Goal: Complete application form

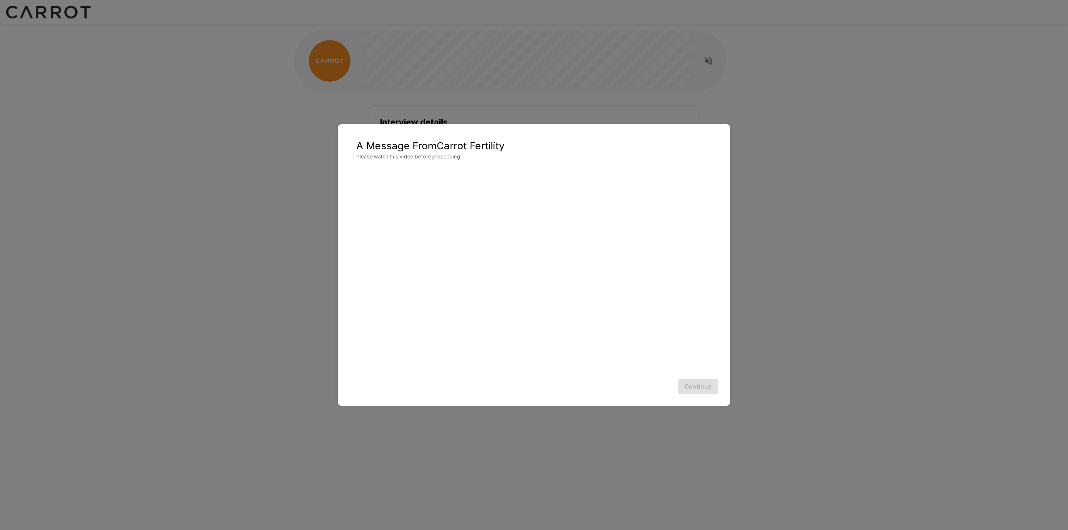
click at [645, 388] on div "Continue" at bounding box center [534, 387] width 376 height 22
click at [693, 389] on div "Continue" at bounding box center [534, 387] width 376 height 22
click at [700, 391] on button "Continue" at bounding box center [698, 386] width 40 height 15
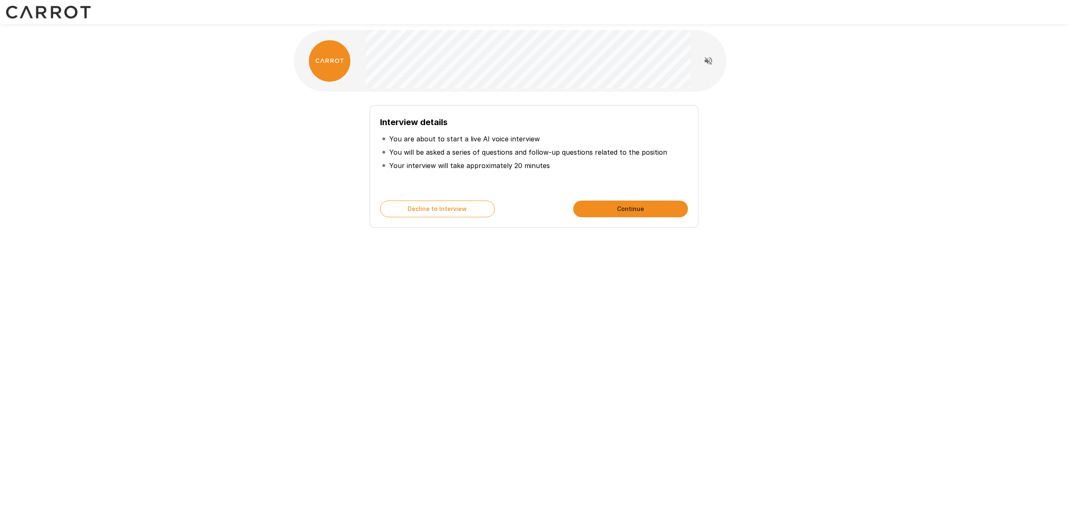
click at [190, 211] on div "Interview details You are about to start a live AI voice interview You will be …" at bounding box center [534, 149] width 1068 height 298
click at [623, 214] on button "Continue" at bounding box center [630, 209] width 115 height 17
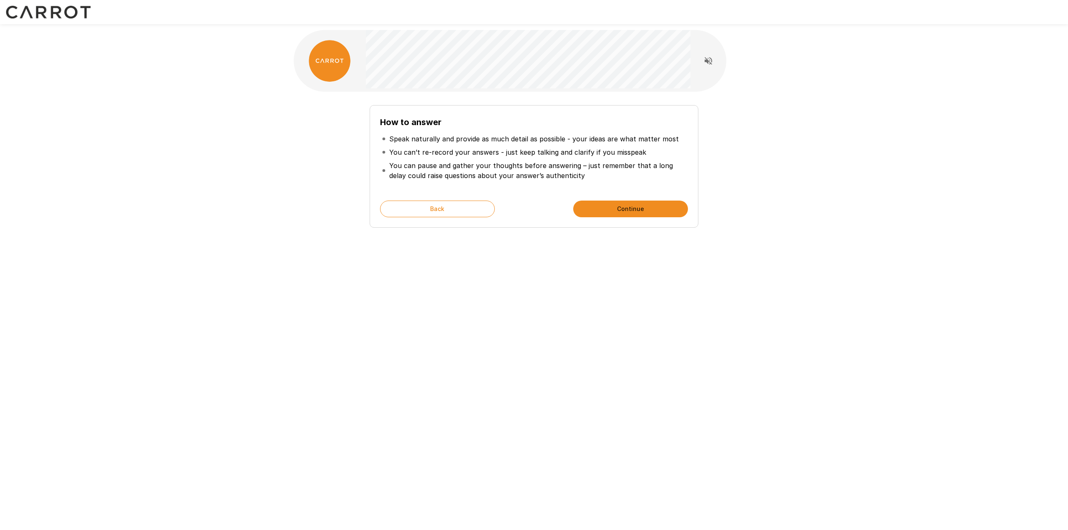
click at [626, 214] on button "Continue" at bounding box center [630, 209] width 115 height 17
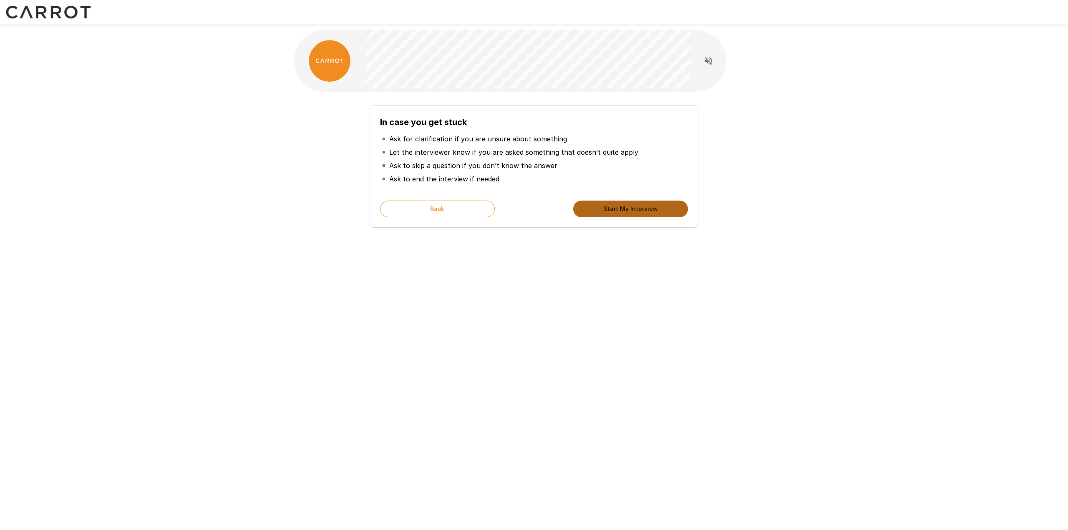
click at [618, 213] on button "Start My Interview" at bounding box center [630, 209] width 115 height 17
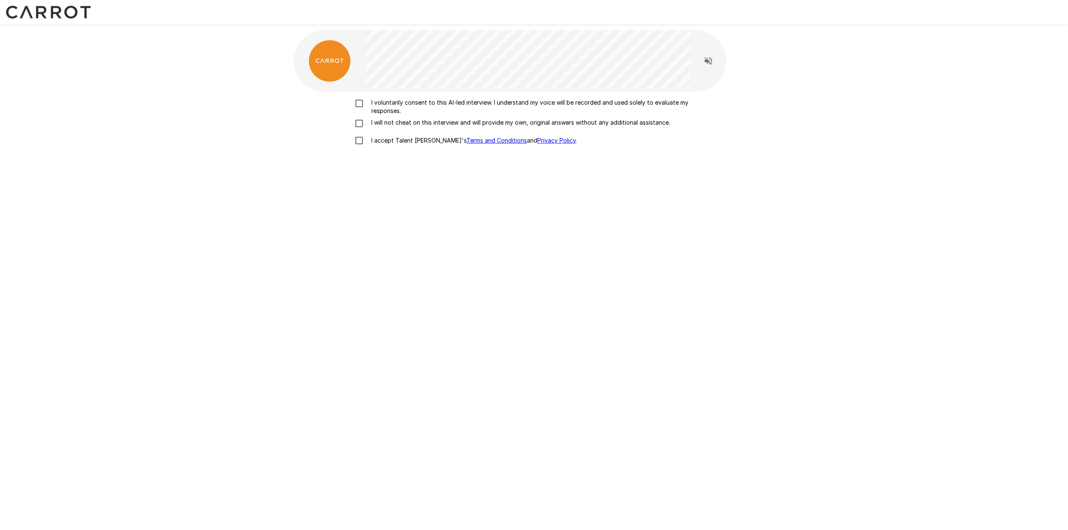
click at [371, 104] on p "I voluntarily consent to this AI-led interview. I understand my voice will be r…" at bounding box center [543, 106] width 350 height 17
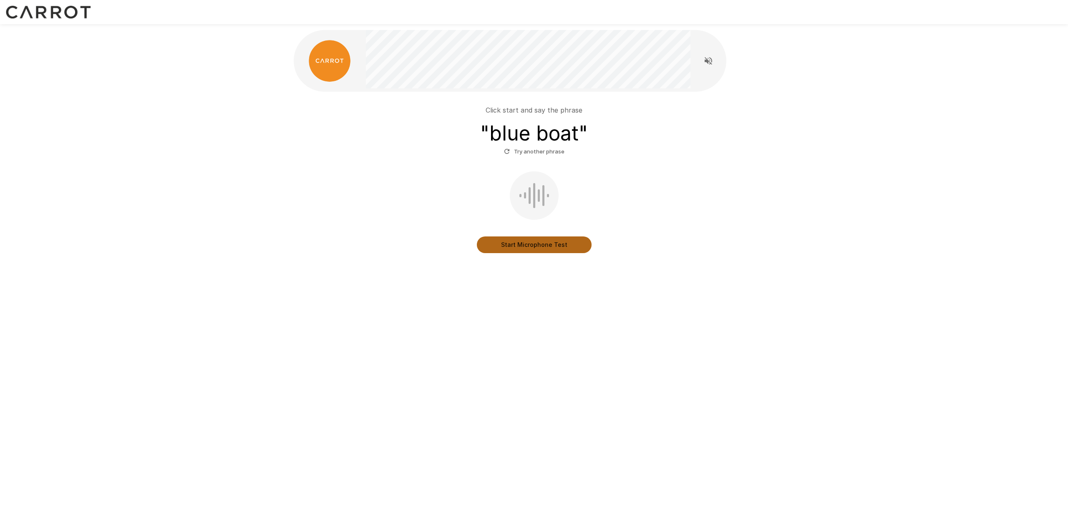
click at [524, 253] on button "Start Microphone Test" at bounding box center [534, 245] width 115 height 17
click at [575, 248] on button "Stop & Submit" at bounding box center [534, 245] width 115 height 17
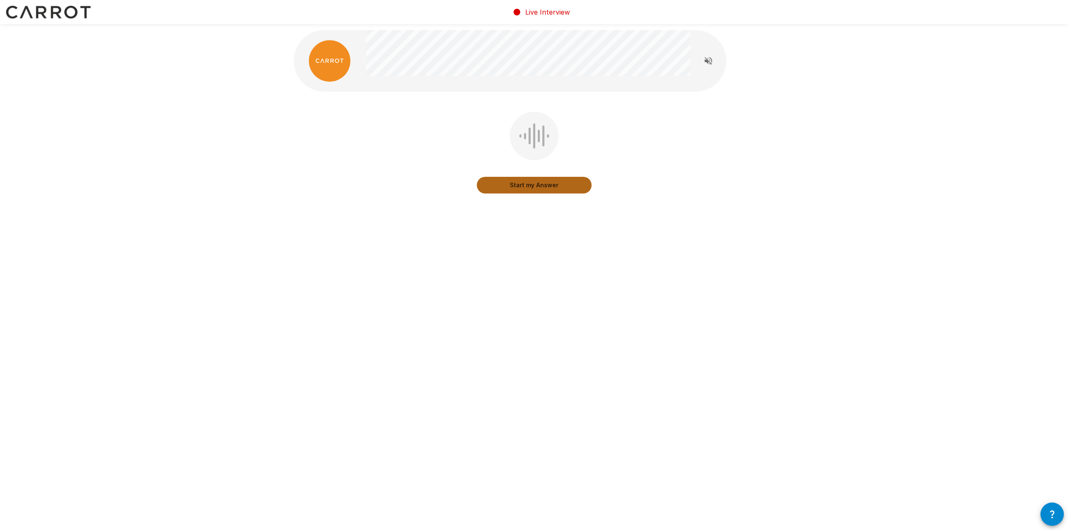
click at [555, 183] on button "Start my Answer" at bounding box center [534, 185] width 115 height 17
click at [562, 185] on button "Stop & Submit" at bounding box center [534, 185] width 115 height 17
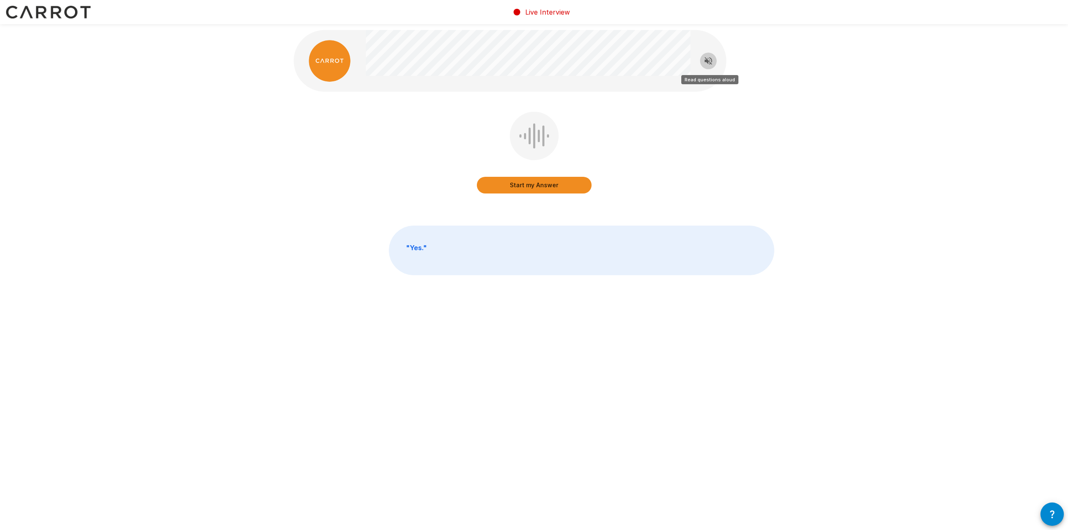
click at [704, 62] on icon "Read questions aloud" at bounding box center [708, 61] width 10 height 10
click at [559, 189] on button "Start my Answer" at bounding box center [534, 185] width 115 height 17
click at [556, 185] on button "Stop & Submit" at bounding box center [534, 185] width 115 height 17
click at [555, 186] on button "Start my Answer" at bounding box center [534, 185] width 115 height 17
click at [548, 189] on button "Stop & Submit" at bounding box center [534, 185] width 115 height 17
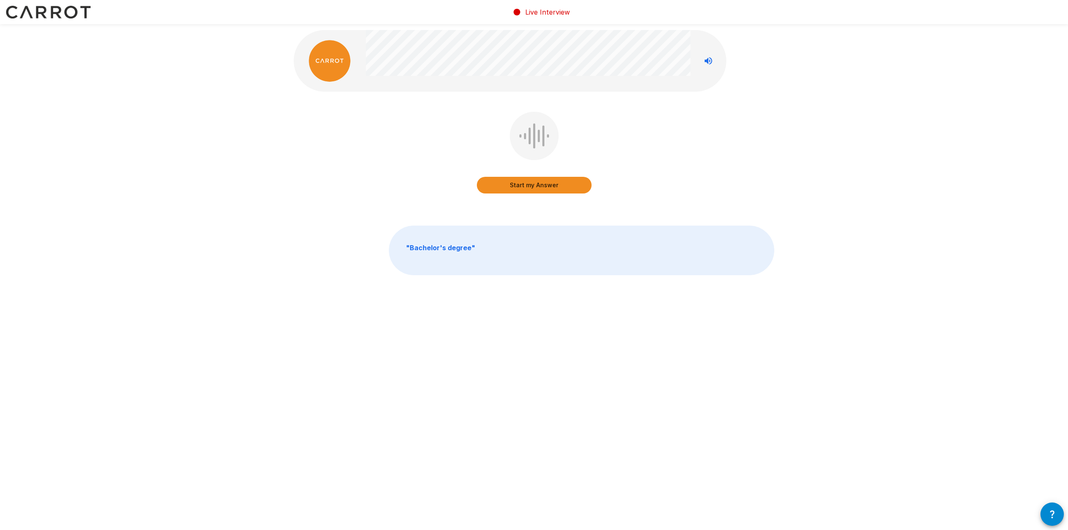
click at [547, 191] on button "Start my Answer" at bounding box center [534, 185] width 115 height 17
click at [547, 191] on button "Stop & Submit" at bounding box center [534, 185] width 115 height 17
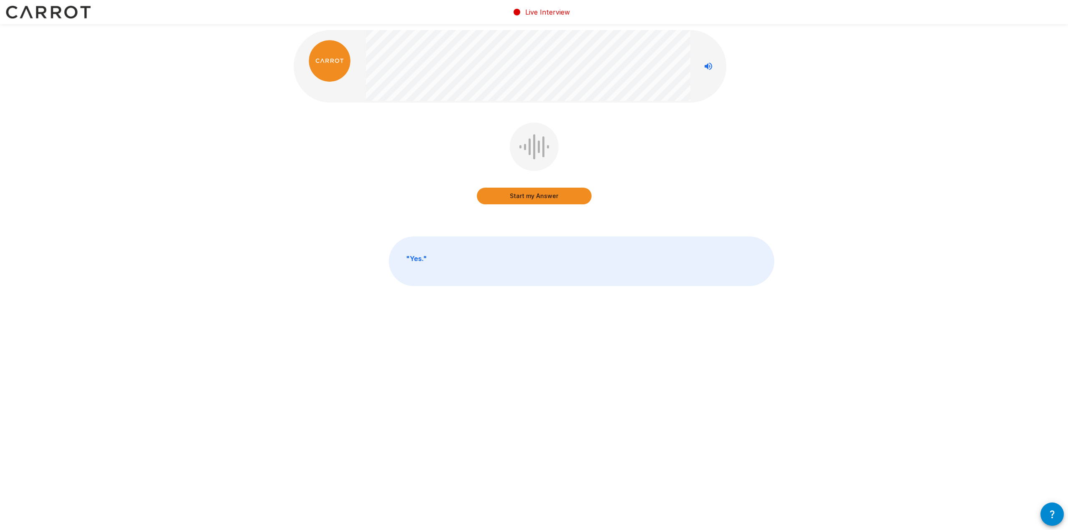
click at [547, 191] on button "Start my Answer" at bounding box center [534, 196] width 115 height 17
click at [547, 191] on button "Stop & Submit" at bounding box center [534, 196] width 115 height 17
click at [568, 191] on button "Start my Answer" at bounding box center [534, 196] width 115 height 17
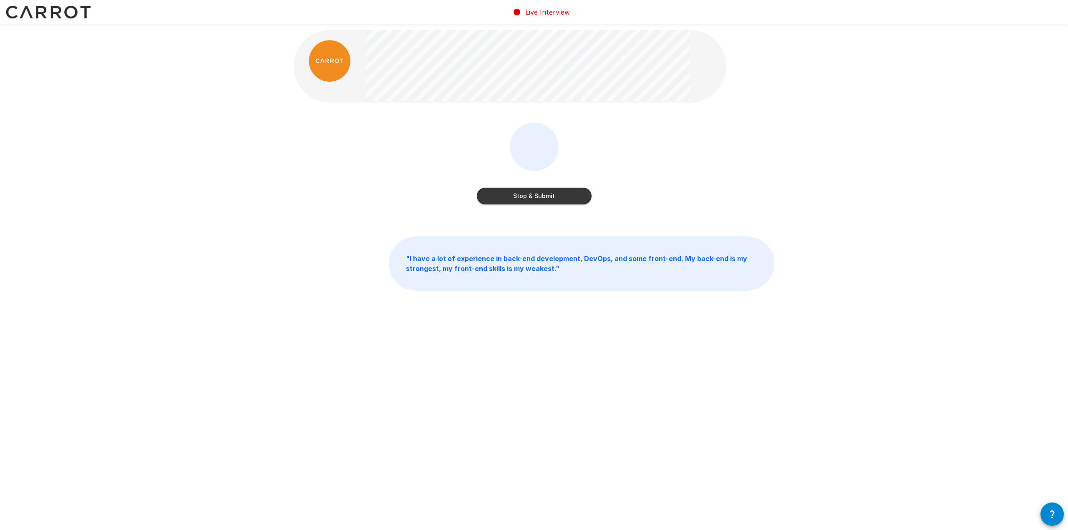
click at [568, 191] on button "Stop & Submit" at bounding box center [534, 196] width 115 height 17
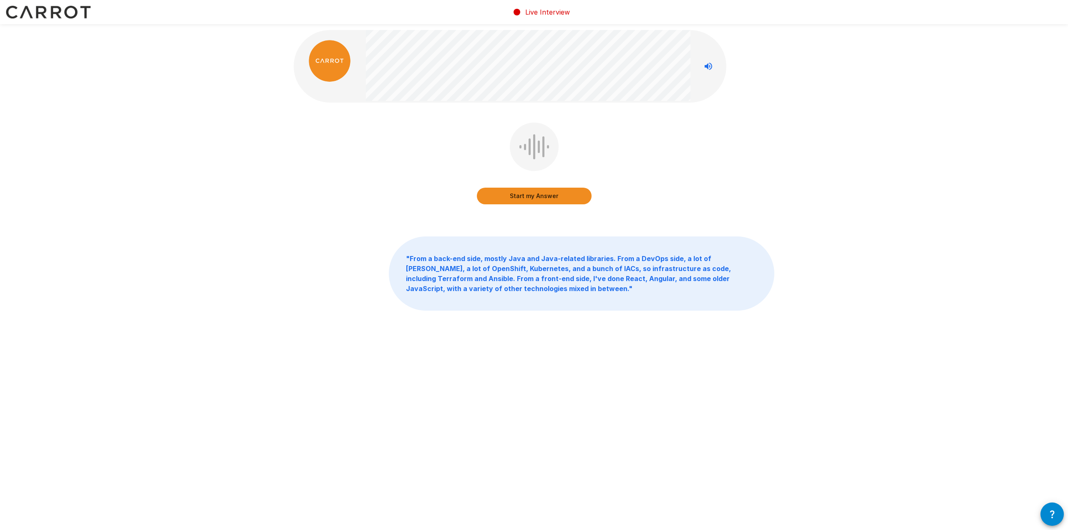
click at [547, 192] on button "Start my Answer" at bounding box center [534, 196] width 115 height 17
click at [547, 192] on button "Stop & Submit" at bounding box center [534, 196] width 115 height 17
click at [556, 196] on button "Start my Answer" at bounding box center [534, 196] width 115 height 17
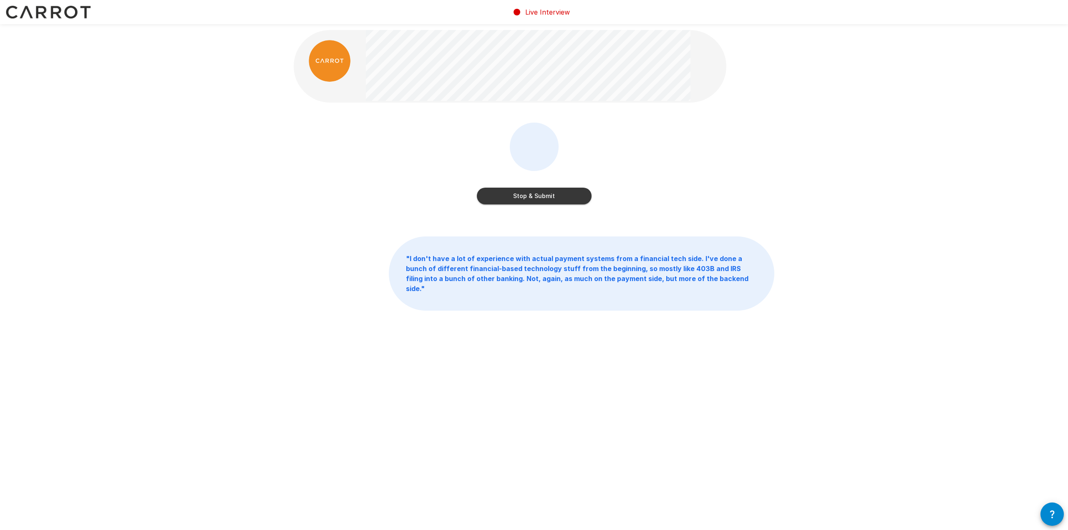
click at [556, 196] on button "Stop & Submit" at bounding box center [534, 196] width 115 height 17
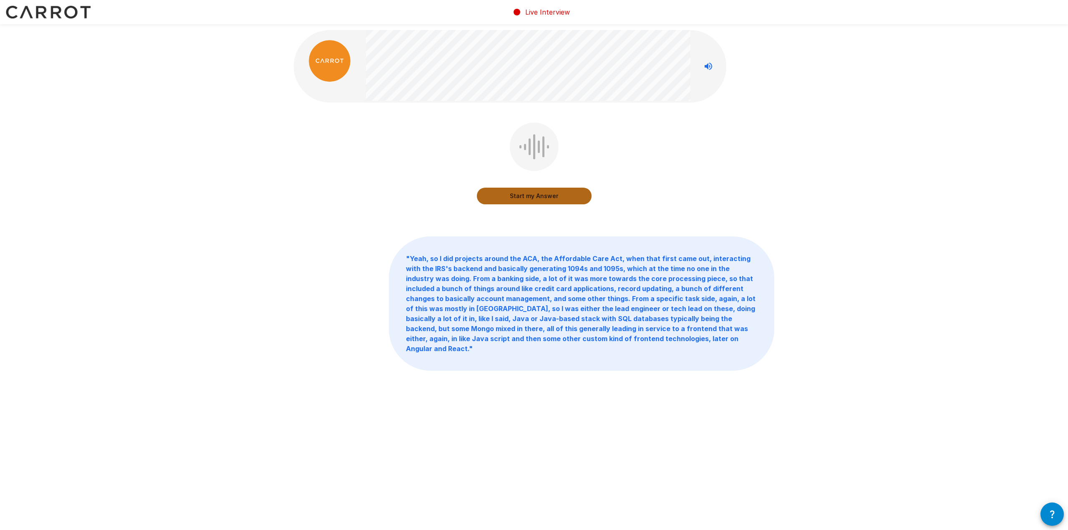
click at [534, 196] on button "Start my Answer" at bounding box center [534, 196] width 115 height 17
click at [535, 194] on button "Stop & Submit" at bounding box center [534, 196] width 115 height 17
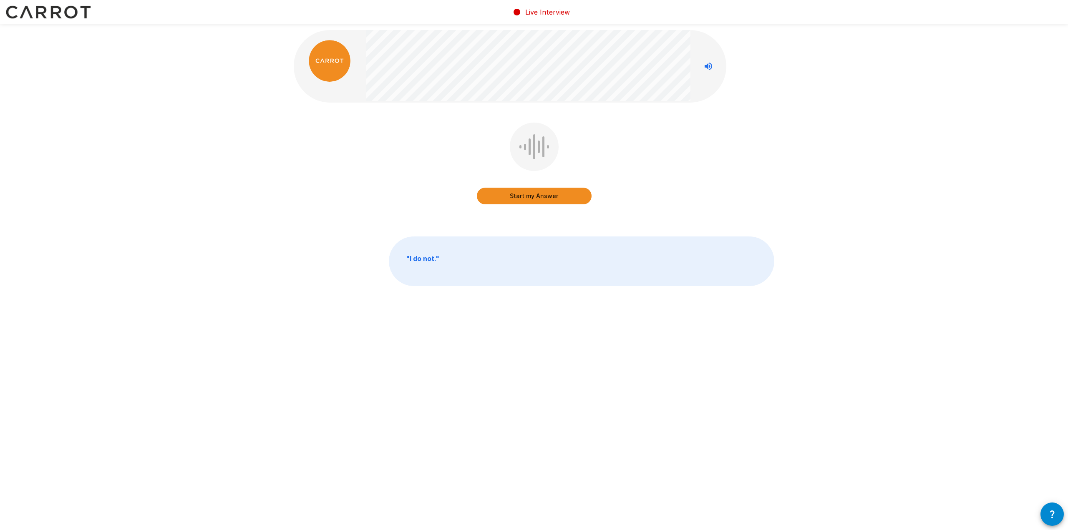
click at [541, 193] on button "Start my Answer" at bounding box center [534, 196] width 115 height 17
click at [541, 193] on button "Stop & Submit" at bounding box center [534, 196] width 115 height 17
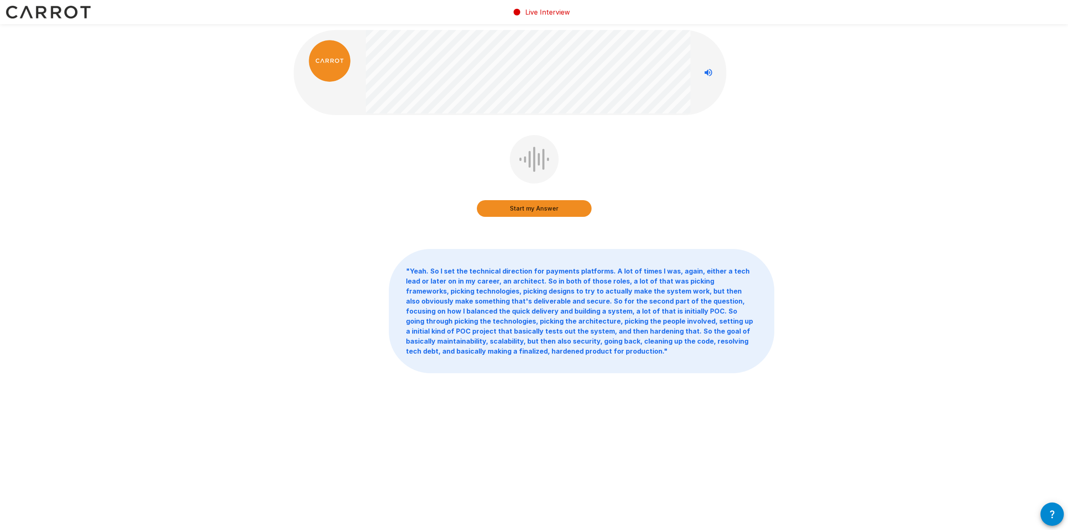
click at [523, 215] on button "Start my Answer" at bounding box center [534, 208] width 115 height 17
click at [560, 213] on button "Stop & Submit" at bounding box center [534, 208] width 115 height 17
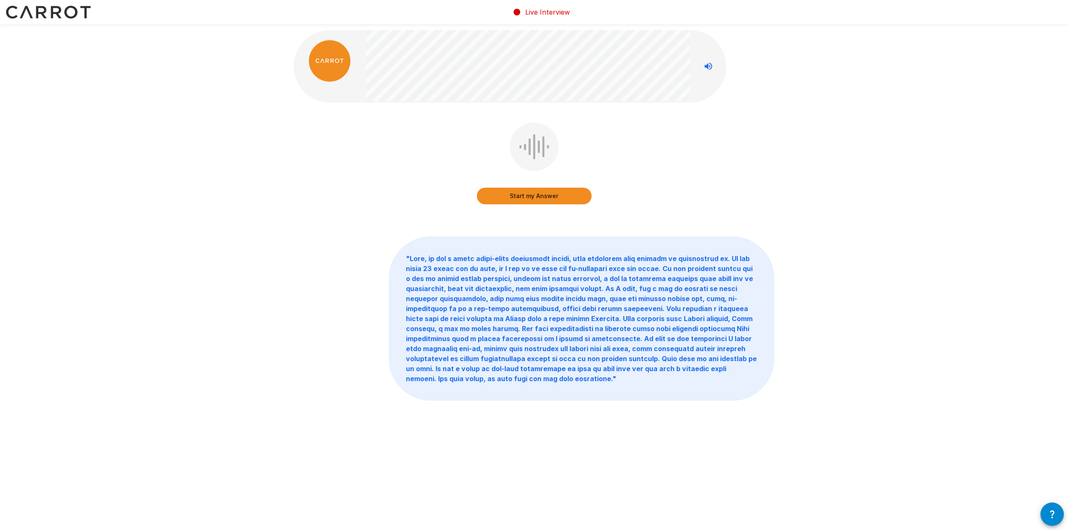
click at [522, 193] on button "Start my Answer" at bounding box center [534, 196] width 115 height 17
click at [570, 200] on button "Stop & Submit" at bounding box center [534, 196] width 115 height 17
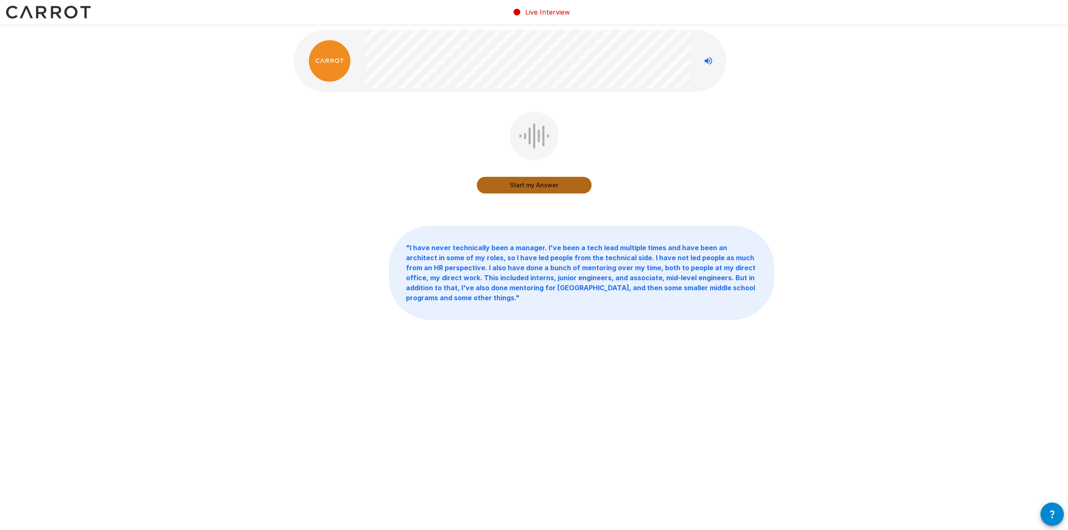
click at [559, 188] on button "Start my Answer" at bounding box center [534, 185] width 115 height 17
click at [570, 192] on button "Stop & Submit" at bounding box center [534, 185] width 115 height 17
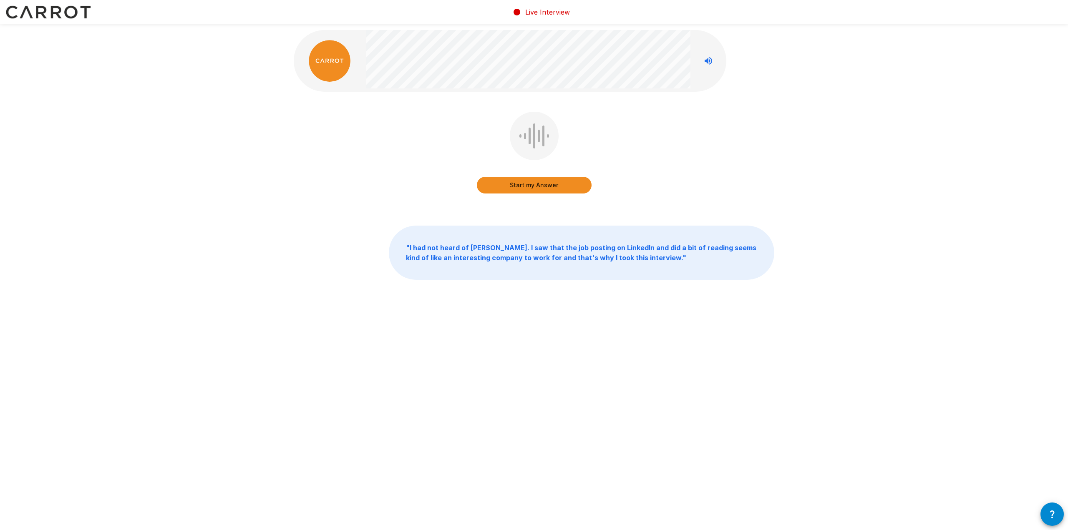
click at [542, 191] on button "Start my Answer" at bounding box center [534, 185] width 115 height 17
click at [550, 191] on button "Stop & Submit" at bounding box center [534, 185] width 115 height 17
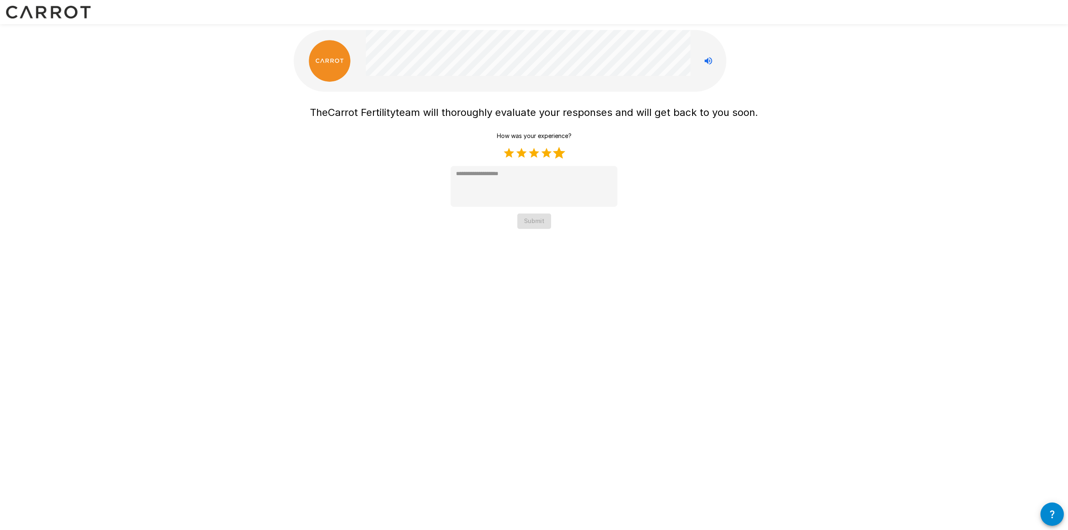
click at [558, 153] on label "5 Stars" at bounding box center [559, 153] width 13 height 13
type textarea "*"
click at [534, 228] on button "Submit" at bounding box center [534, 221] width 34 height 15
click at [591, 193] on div "The Carrot Fertility team will thoroughly evaluate your responses and will get …" at bounding box center [534, 149] width 481 height 94
